Goal: Transaction & Acquisition: Subscribe to service/newsletter

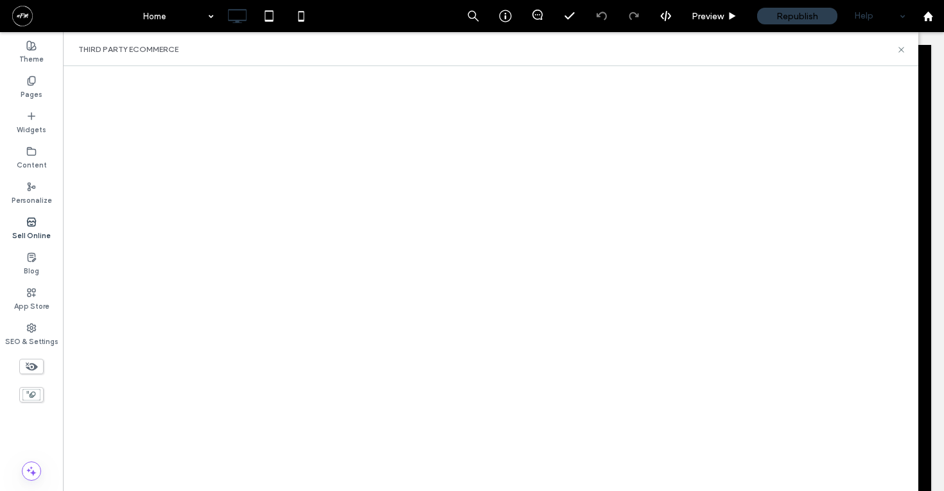
click at [873, 24] on div "Help" at bounding box center [880, 16] width 64 height 32
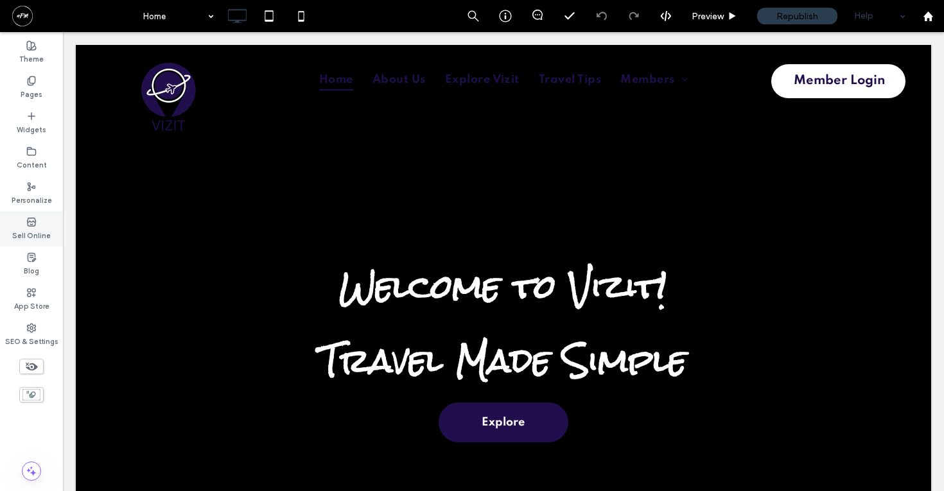
click at [21, 224] on div "Sell Online" at bounding box center [31, 228] width 63 height 35
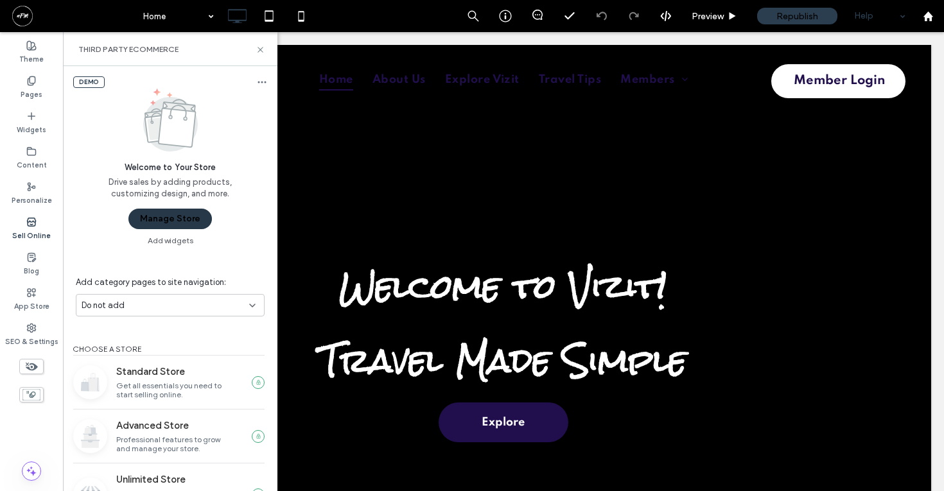
click at [200, 223] on button "Manage Store" at bounding box center [169, 219] width 83 height 21
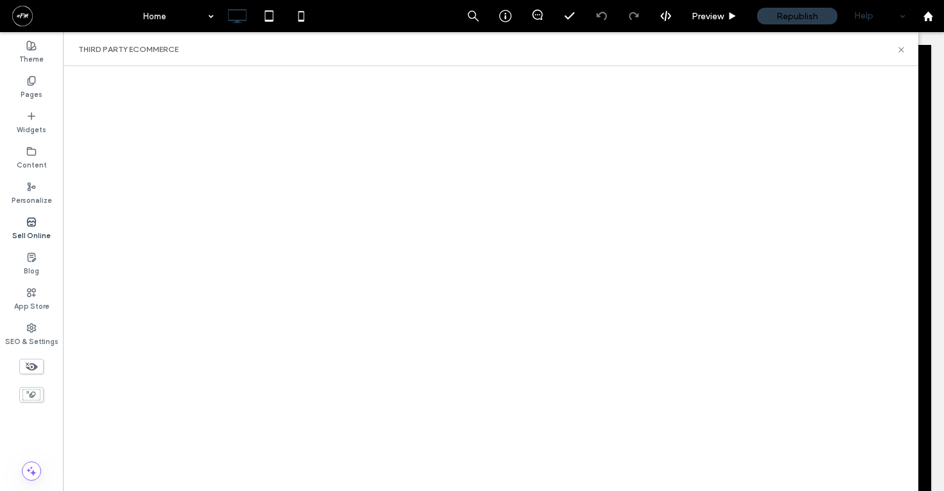
click at [32, 221] on icon at bounding box center [31, 222] width 10 height 10
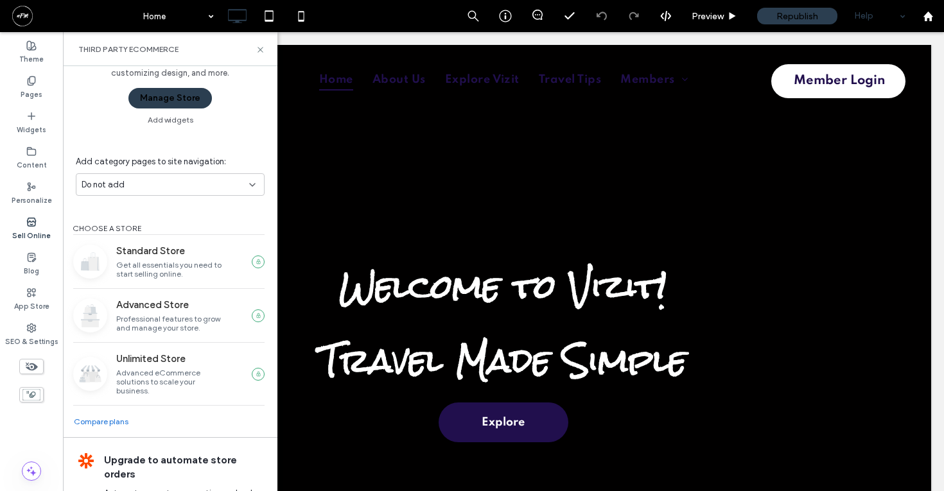
scroll to position [121, 0]
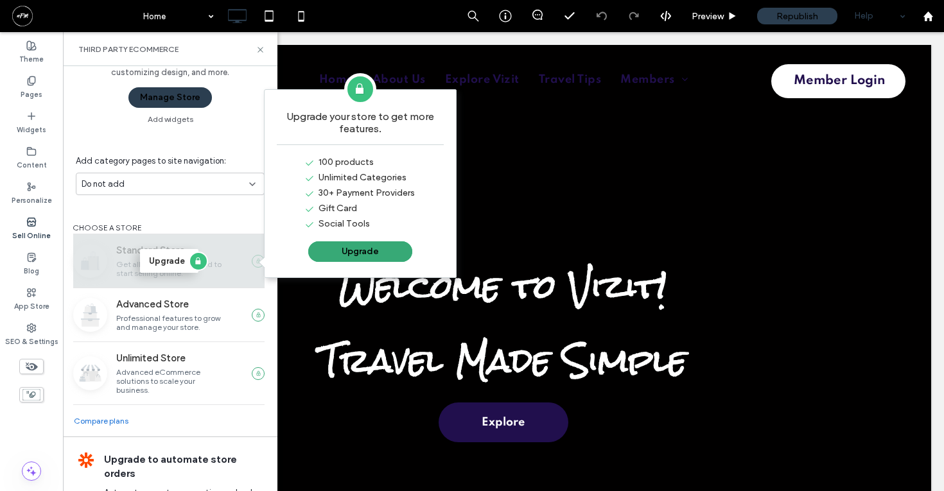
click at [207, 254] on div "Upgrade" at bounding box center [168, 260] width 191 height 53
click at [163, 255] on button "Upgrade" at bounding box center [169, 261] width 58 height 24
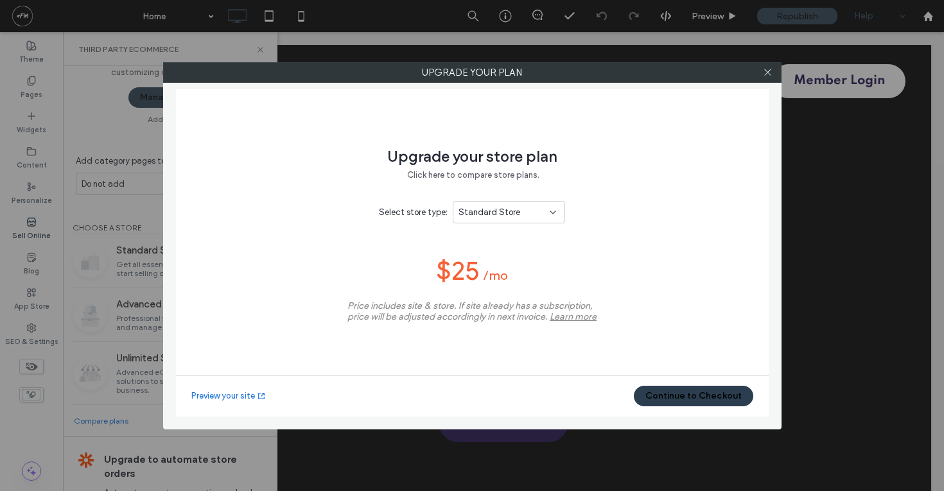
click at [531, 214] on div "Standard Store" at bounding box center [504, 212] width 91 height 13
click at [643, 189] on div "Upgrade your store plan Click here to compare store plans. Select store type: S…" at bounding box center [472, 253] width 593 height 328
click at [543, 207] on div "Standard Store" at bounding box center [504, 212] width 91 height 13
click at [510, 251] on span "Advanced Store" at bounding box center [489, 257] width 63 height 13
click at [631, 208] on div "Upgrade your store plan Click here to compare store plans. Select store type: A…" at bounding box center [472, 253] width 593 height 328
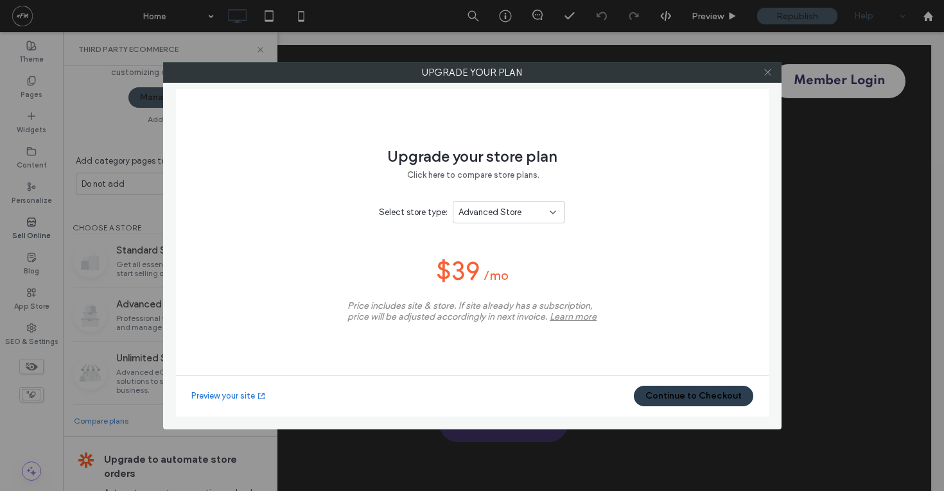
click at [764, 70] on icon at bounding box center [768, 72] width 10 height 10
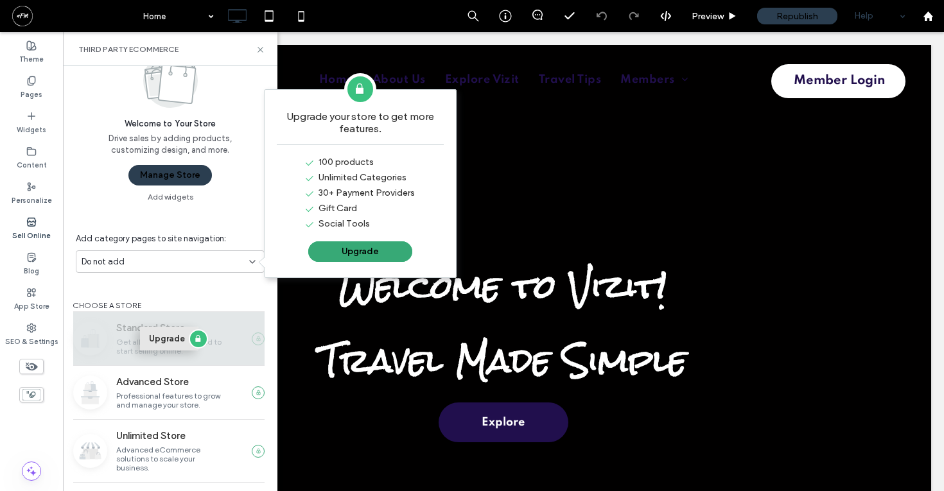
scroll to position [0, 0]
